Goal: Transaction & Acquisition: Purchase product/service

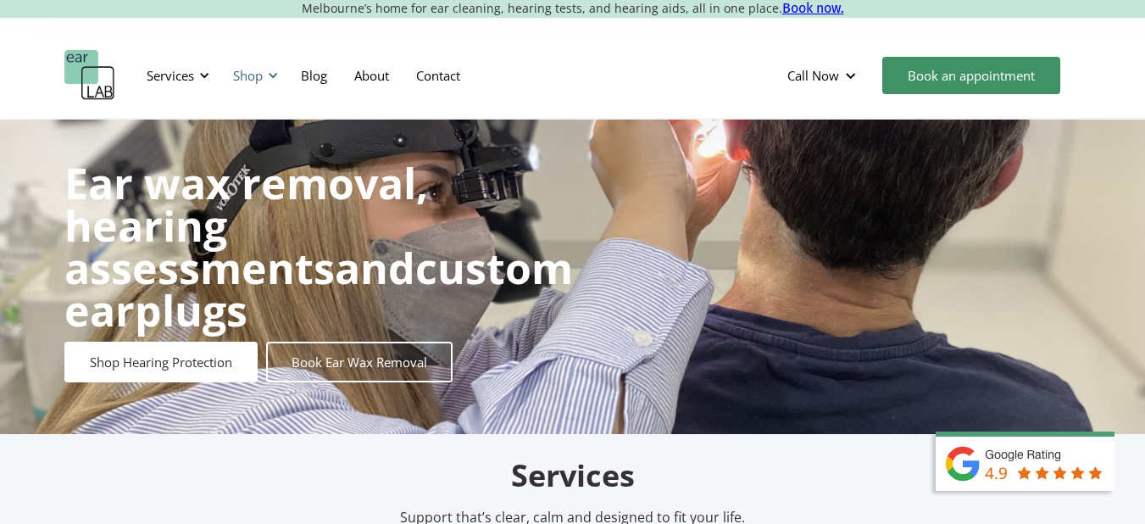
click at [234, 78] on div "Shop" at bounding box center [248, 75] width 30 height 17
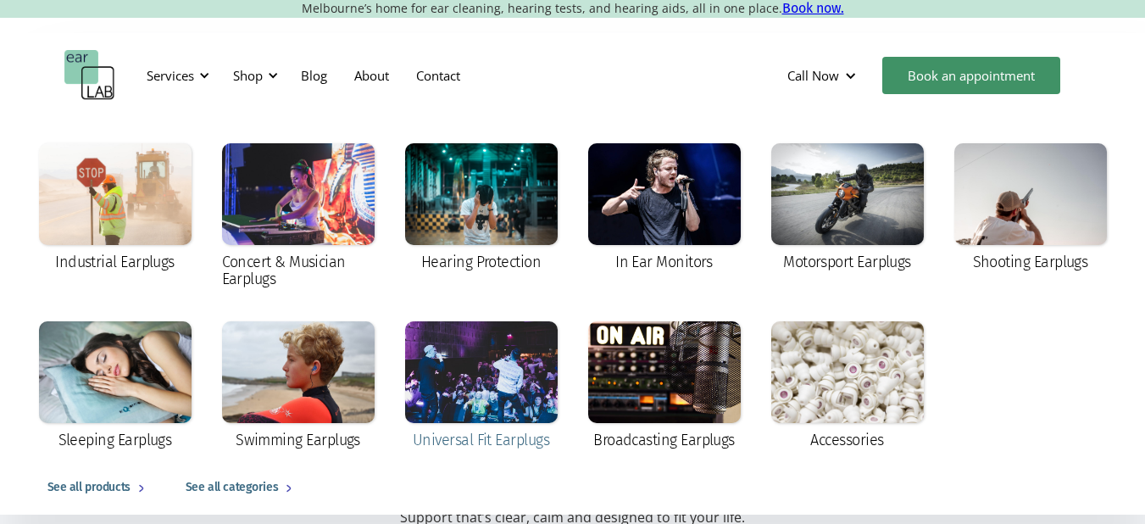
click at [474, 404] on div at bounding box center [481, 372] width 153 height 102
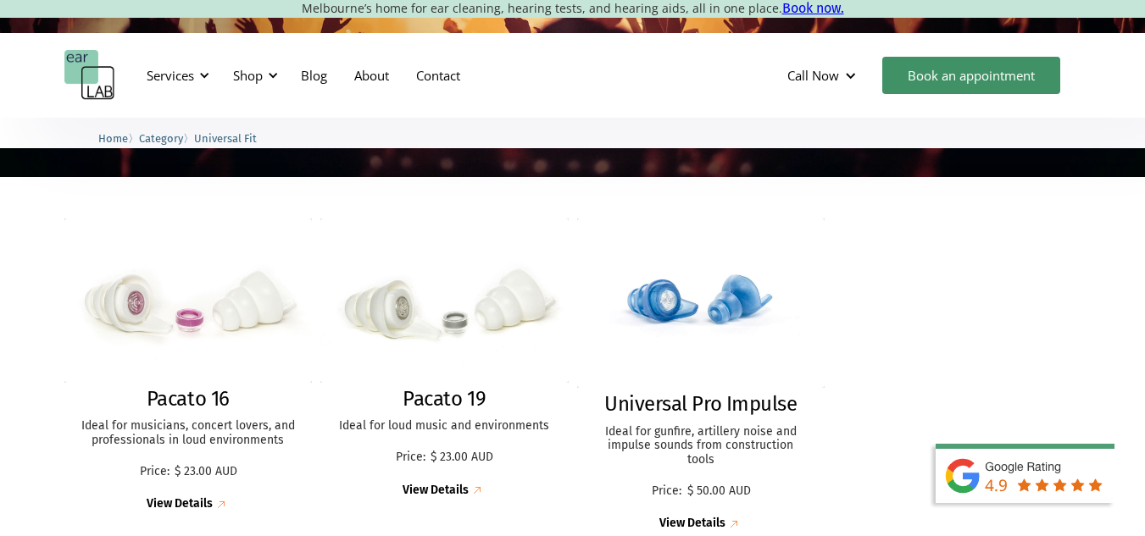
scroll to position [441, 0]
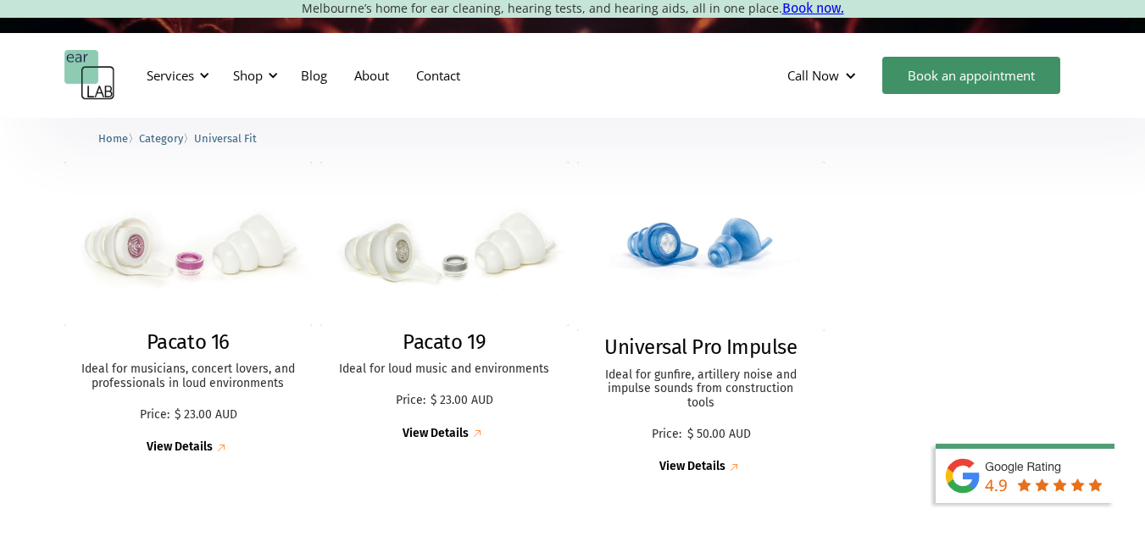
drag, startPoint x: 1157, startPoint y: 51, endPoint x: 1157, endPoint y: 187, distance: 136.4
click at [170, 295] on img at bounding box center [188, 243] width 273 height 181
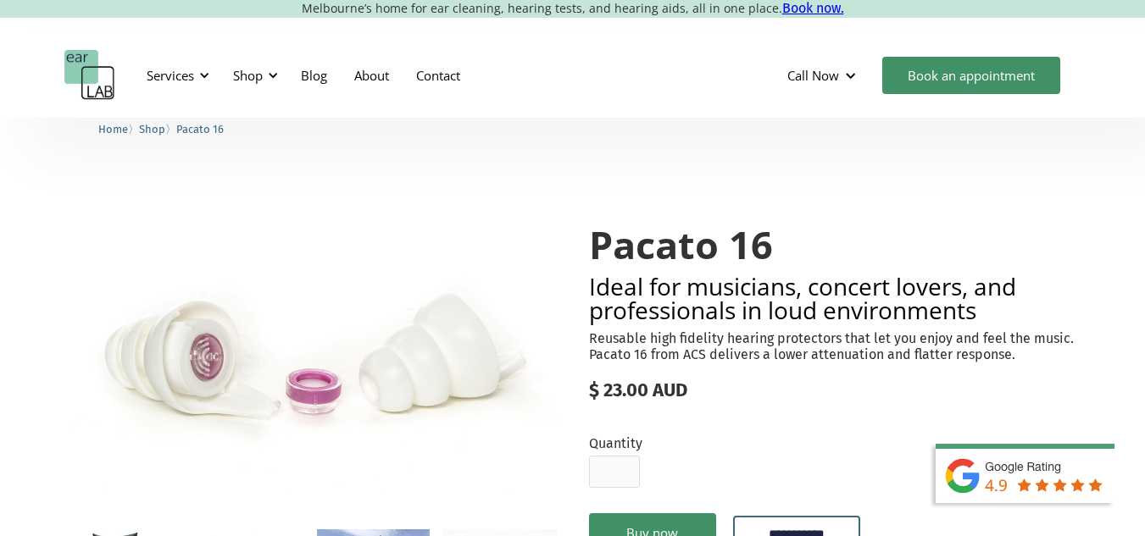
click at [847, 316] on h2 "Ideal for musicians, concert lovers, and professionals in loud environments" at bounding box center [835, 298] width 492 height 47
click at [564, 110] on div "Services Microsuction Unblocking your ears in the safest, fastest way possible.…" at bounding box center [572, 75] width 1145 height 85
